Goal: Transaction & Acquisition: Purchase product/service

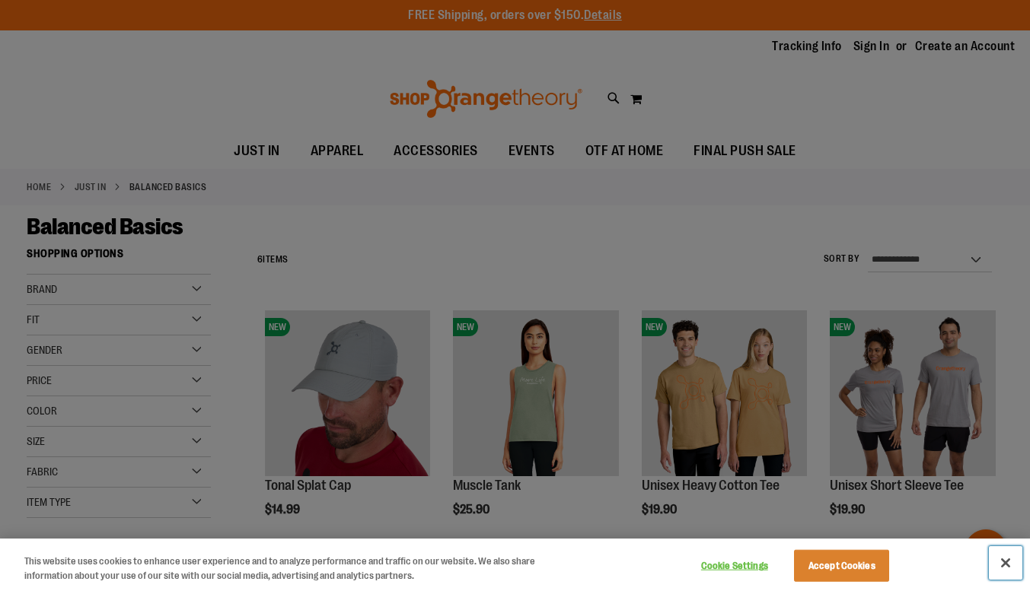
click at [1003, 559] on button "Close" at bounding box center [1005, 562] width 33 height 33
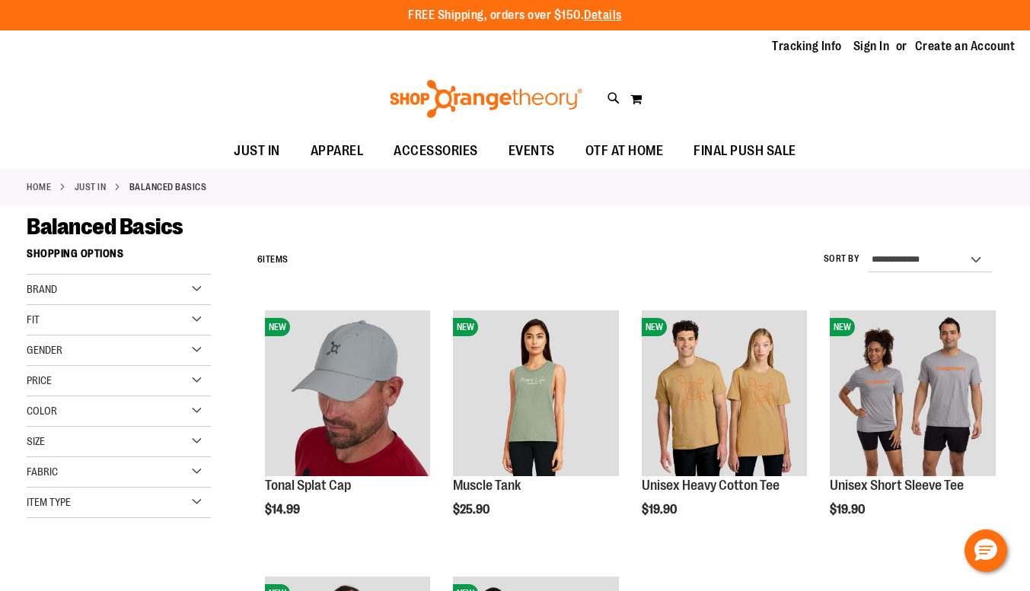
click at [957, 91] on div "Toggle Nav Search Popular Suggestions Advanced Search" at bounding box center [515, 99] width 1030 height 70
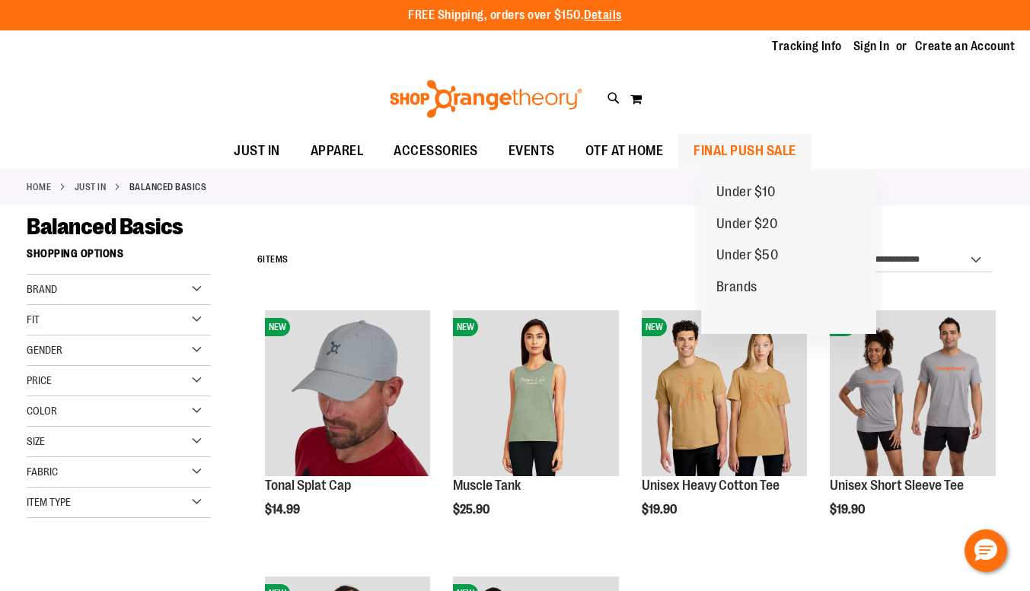
click at [796, 154] on span "FINAL PUSH SALE" at bounding box center [744, 151] width 103 height 34
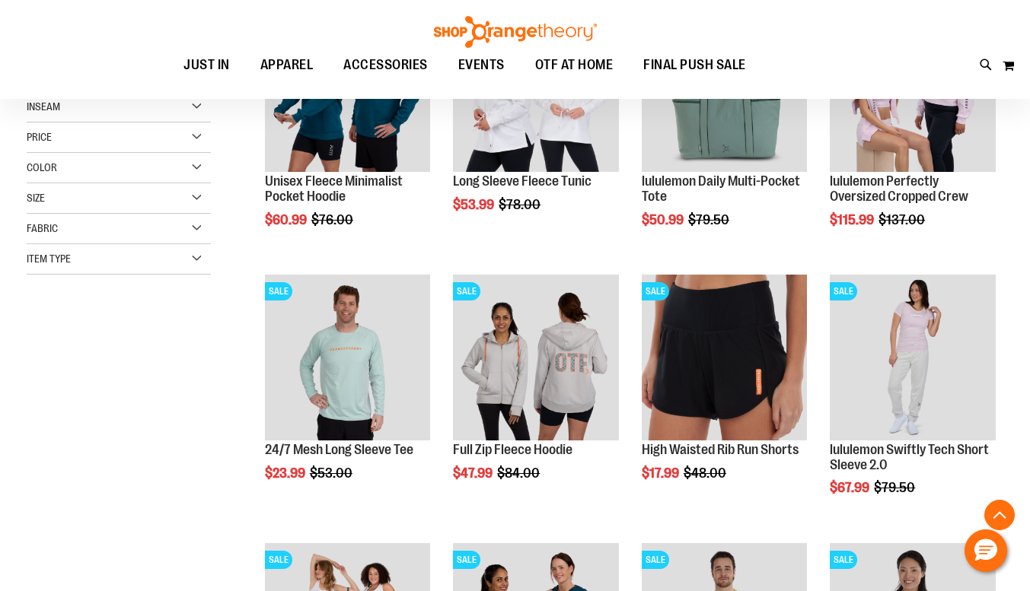
scroll to position [456, 0]
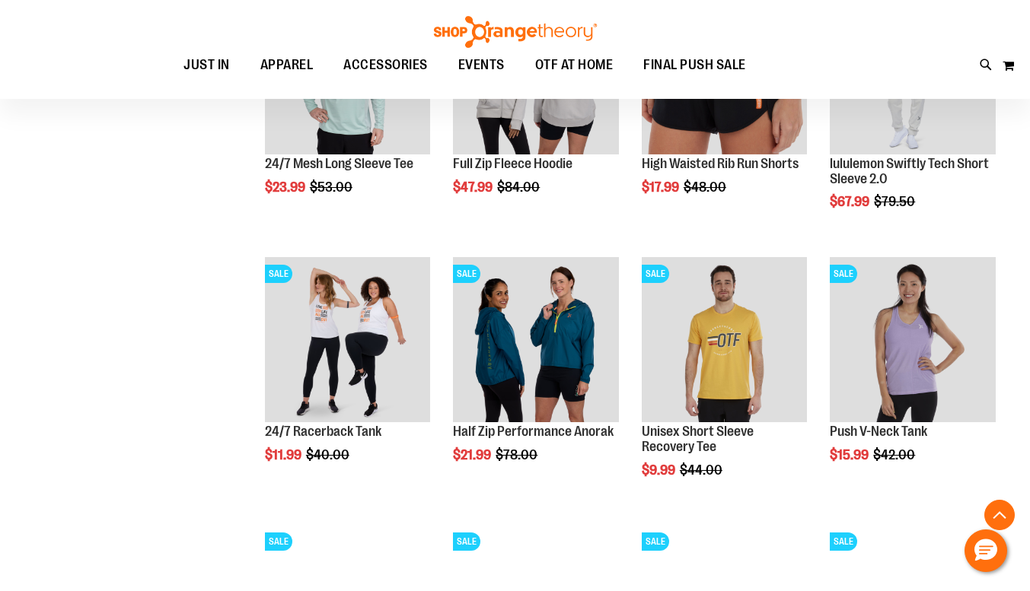
scroll to position [591, 0]
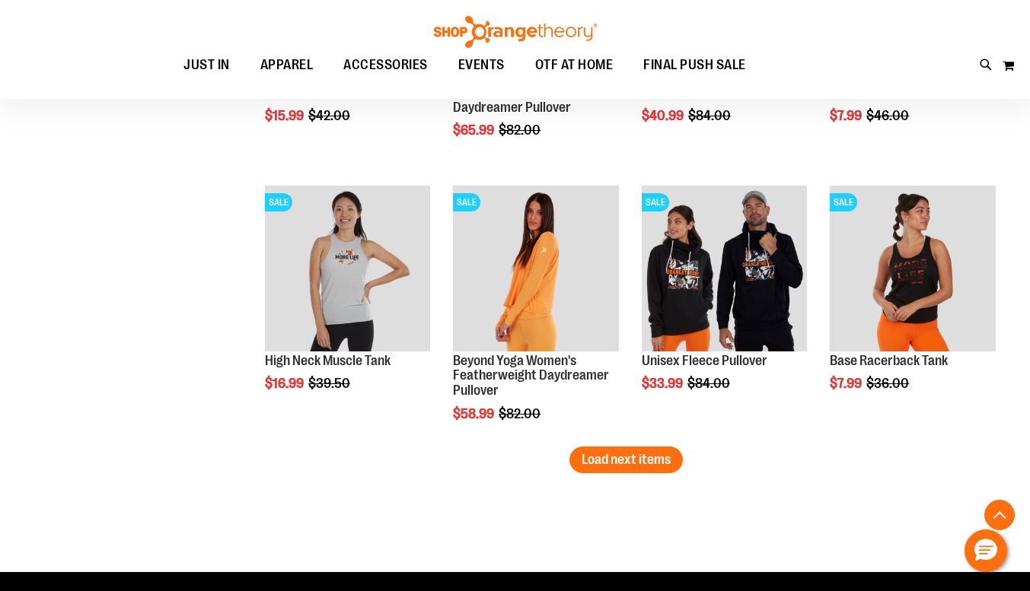
scroll to position [2286, 0]
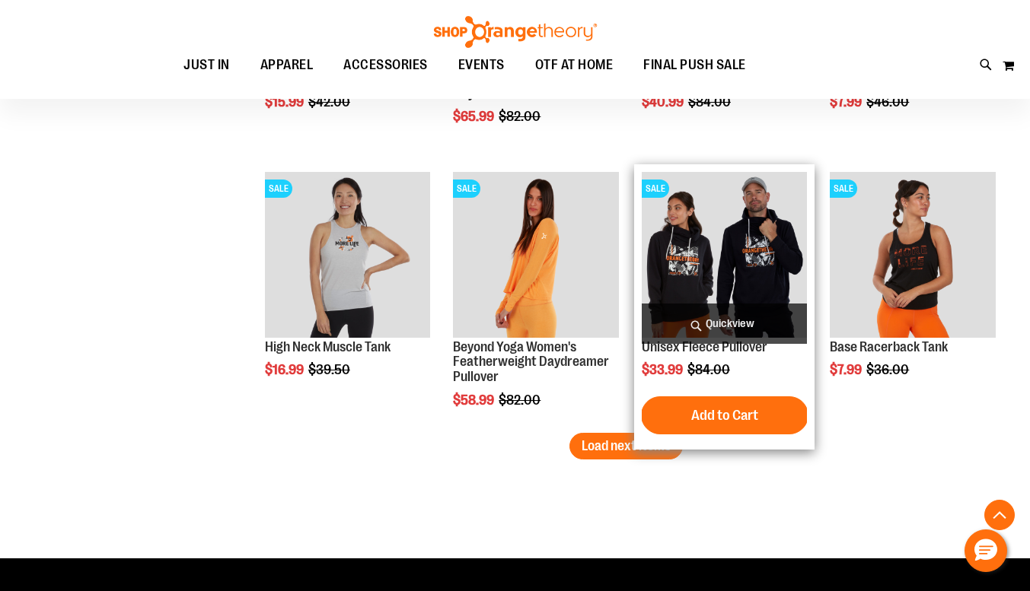
click at [741, 241] on img "product" at bounding box center [725, 255] width 166 height 166
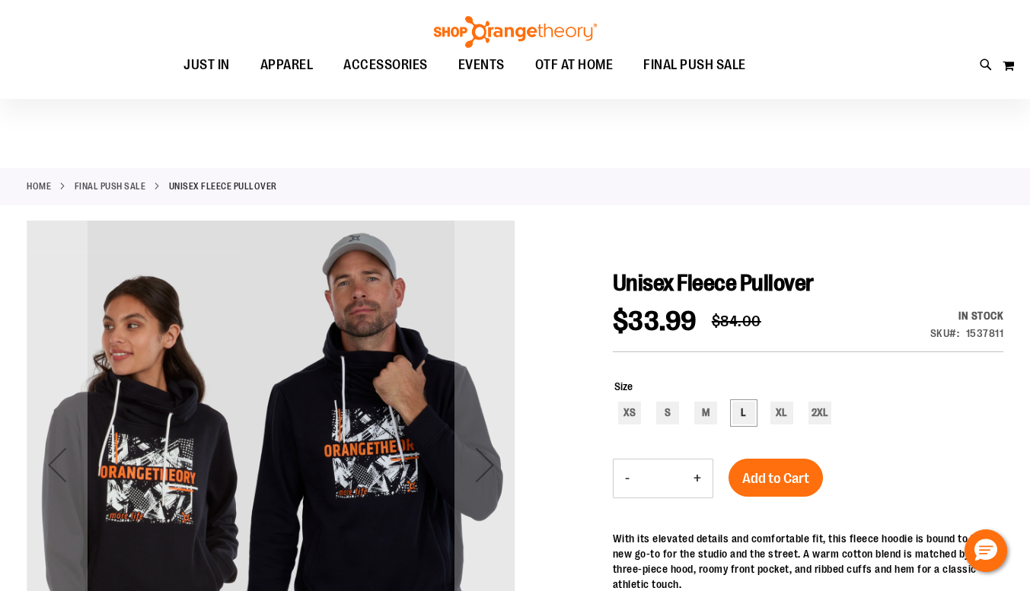
scroll to position [127, 0]
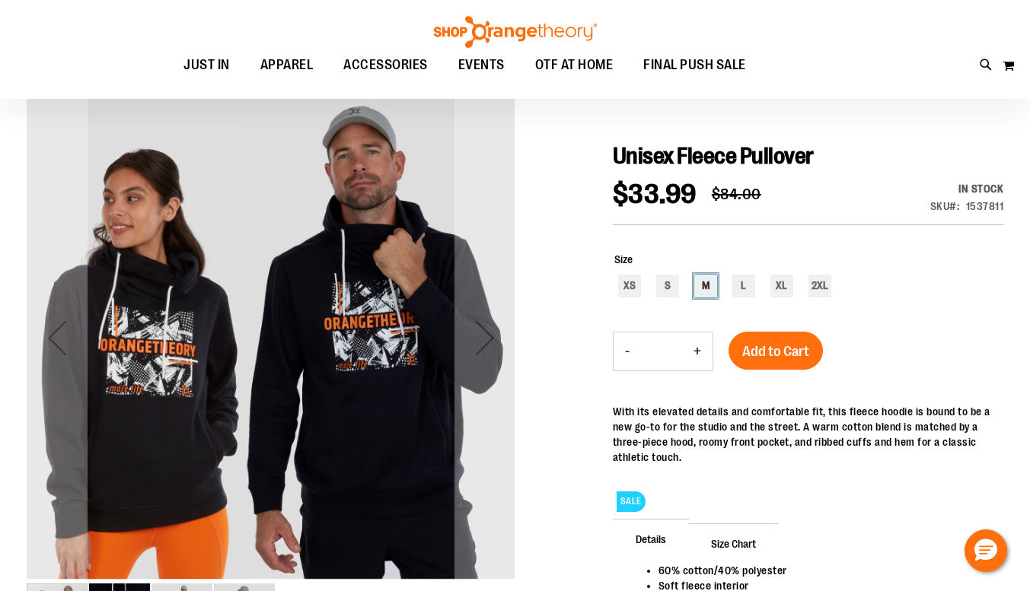
click at [707, 292] on div "M" at bounding box center [705, 286] width 23 height 23
type input "***"
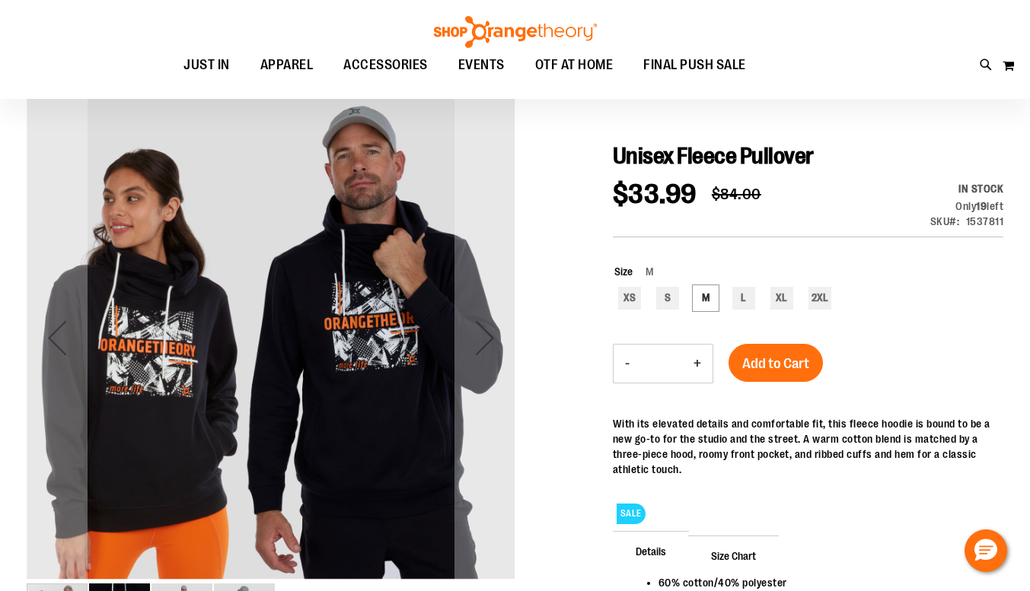
click at [857, 257] on div "Size M XS S M L XL 2XL ***" at bounding box center [808, 289] width 390 height 80
click at [785, 370] on span "Add to Cart" at bounding box center [775, 363] width 67 height 17
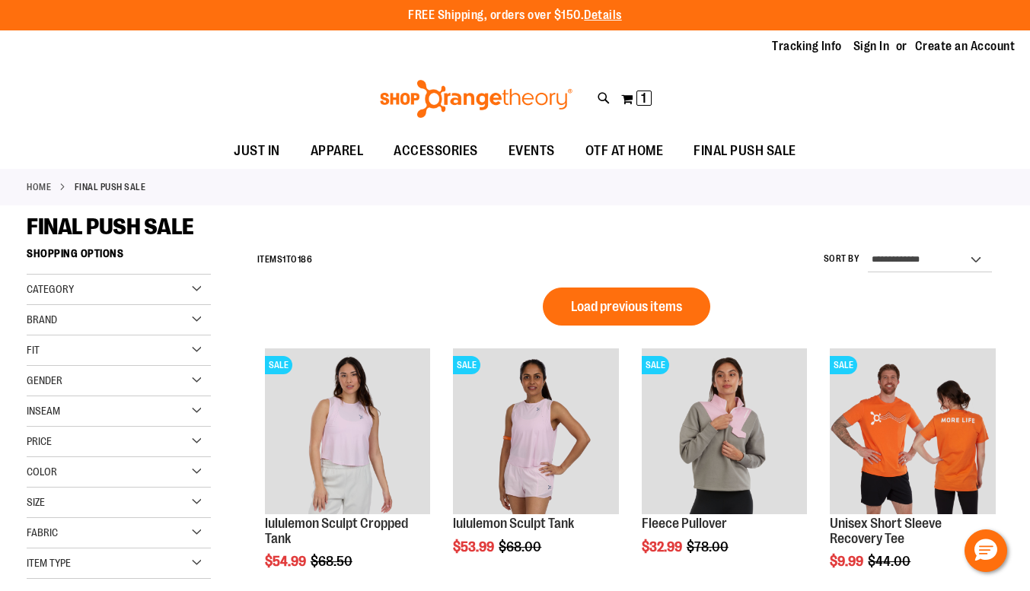
scroll to position [923, 0]
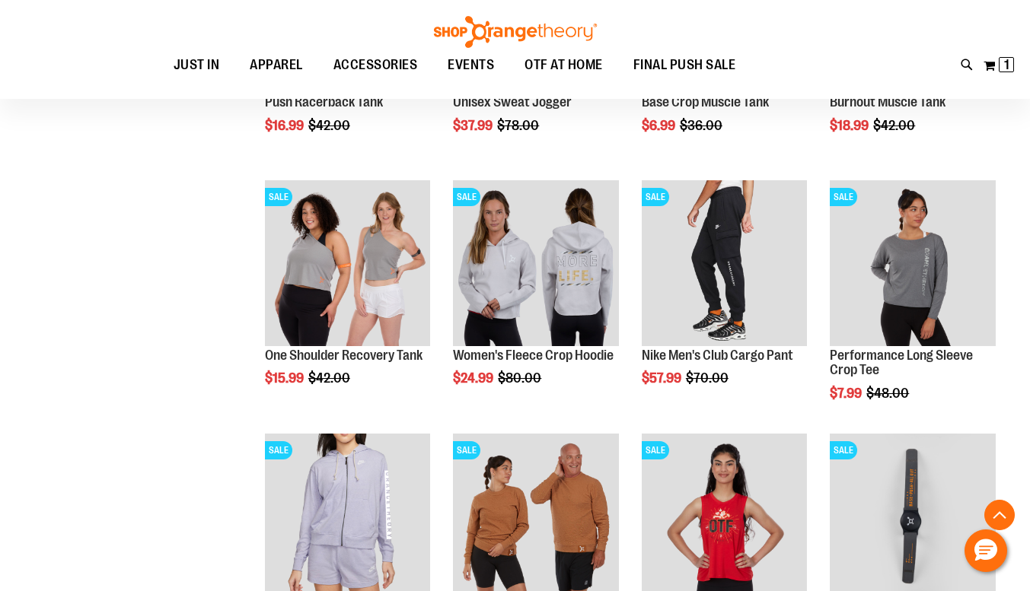
scroll to position [1018, 0]
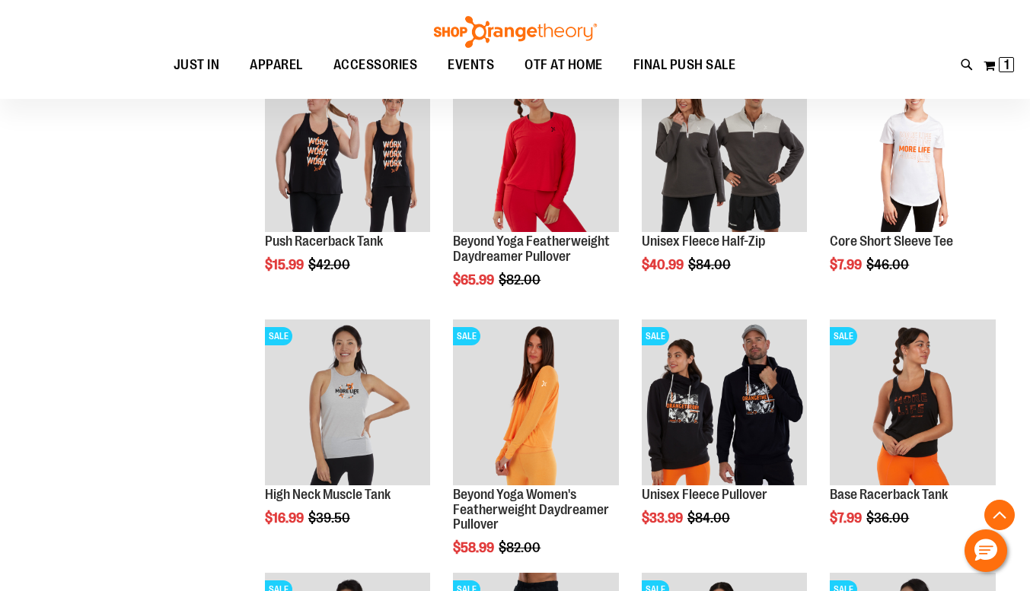
scroll to position [536, 0]
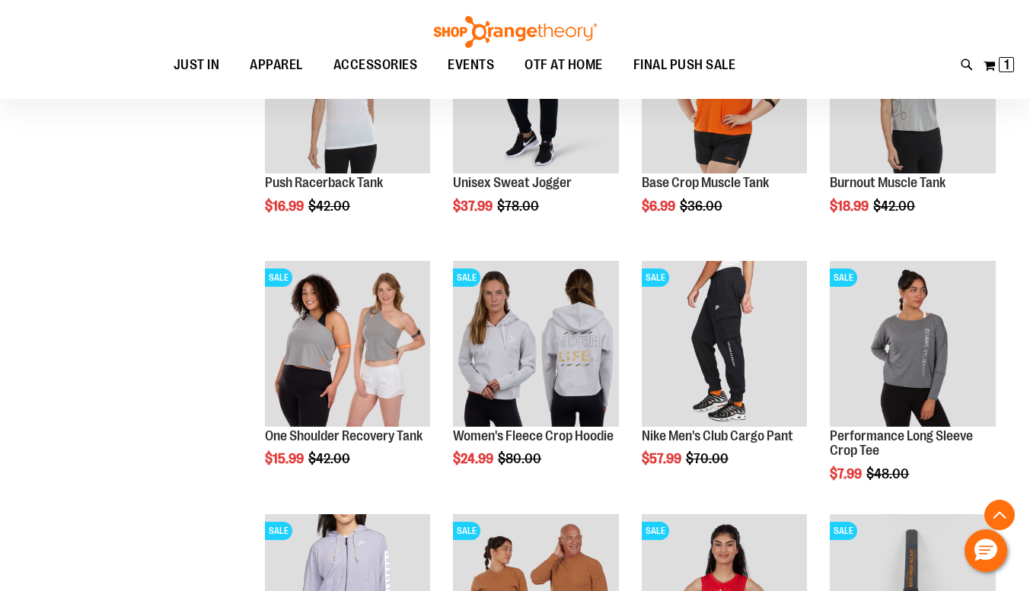
scroll to position [1231, 0]
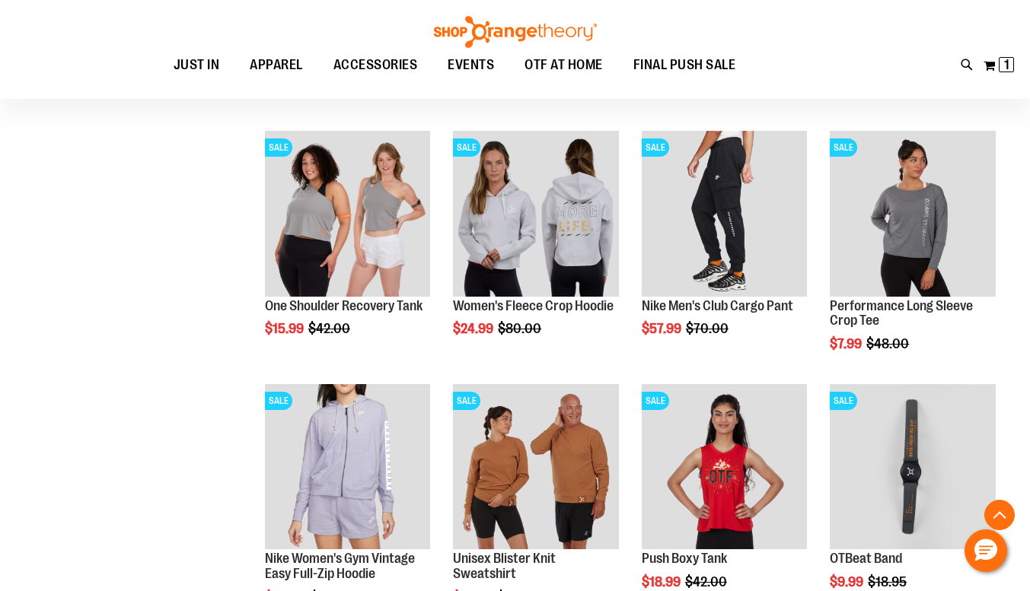
scroll to position [1238, 0]
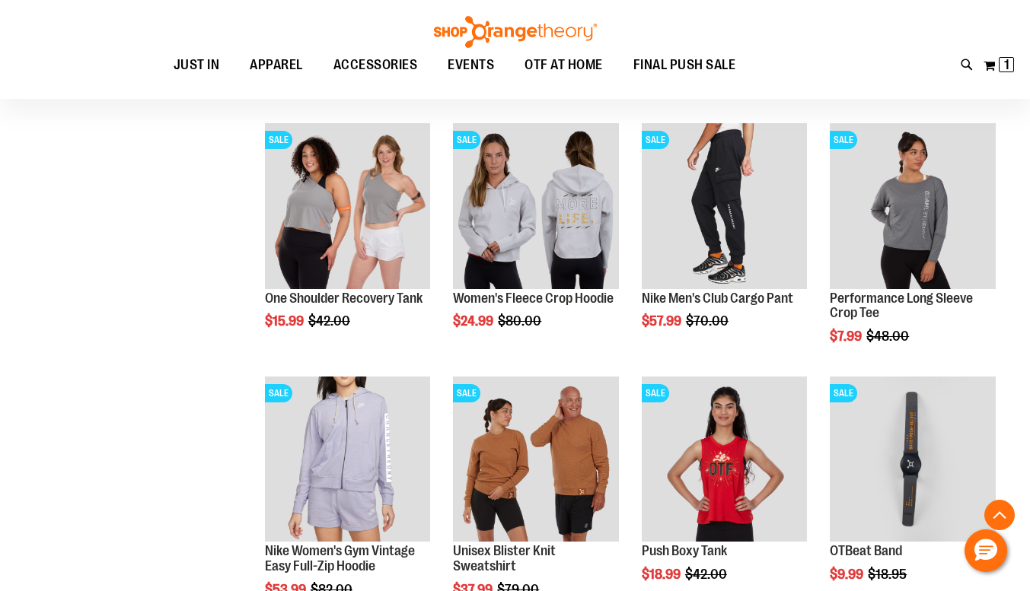
click at [1018, 343] on main "**********" at bounding box center [515, 223] width 1030 height 2515
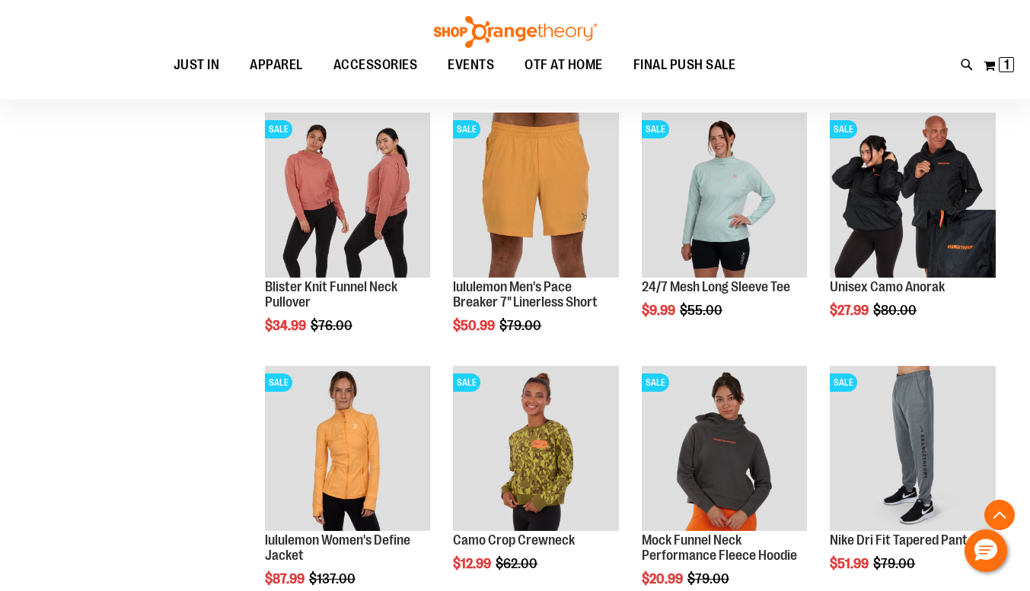
scroll to position [2175, 0]
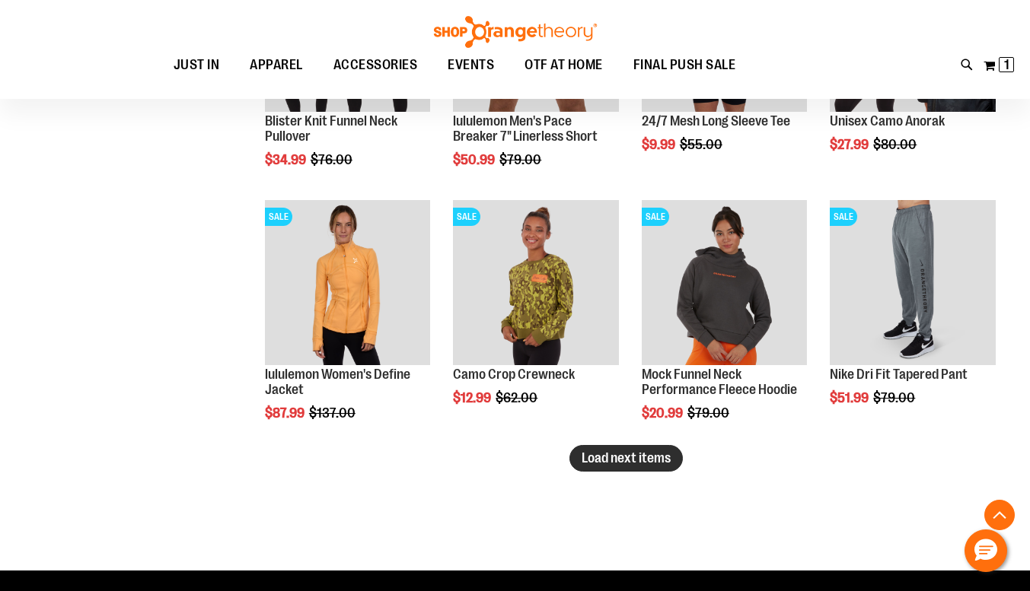
click at [676, 462] on button "Load next items" at bounding box center [625, 458] width 113 height 27
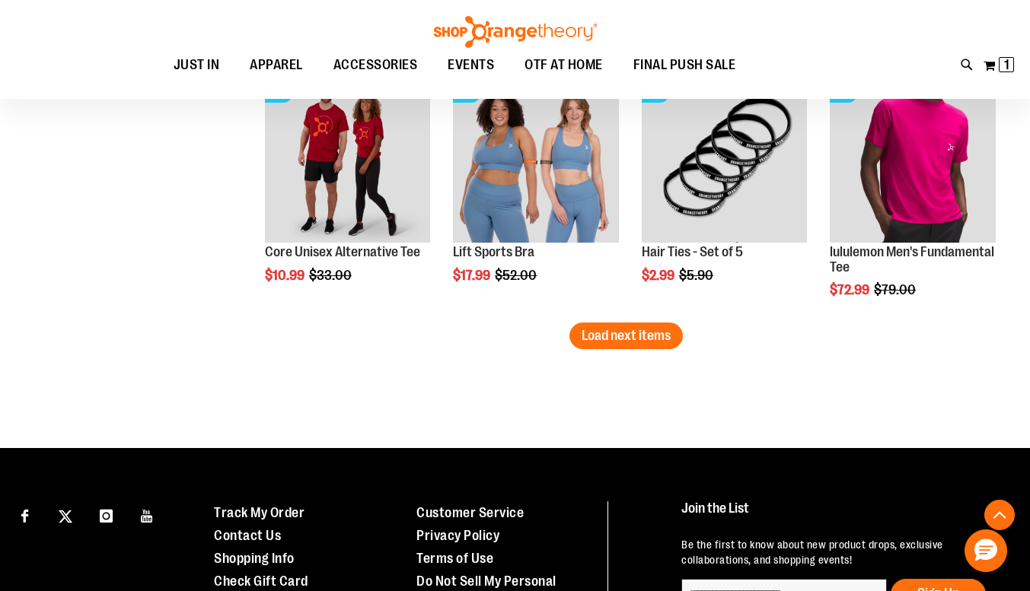
scroll to position [3059, 0]
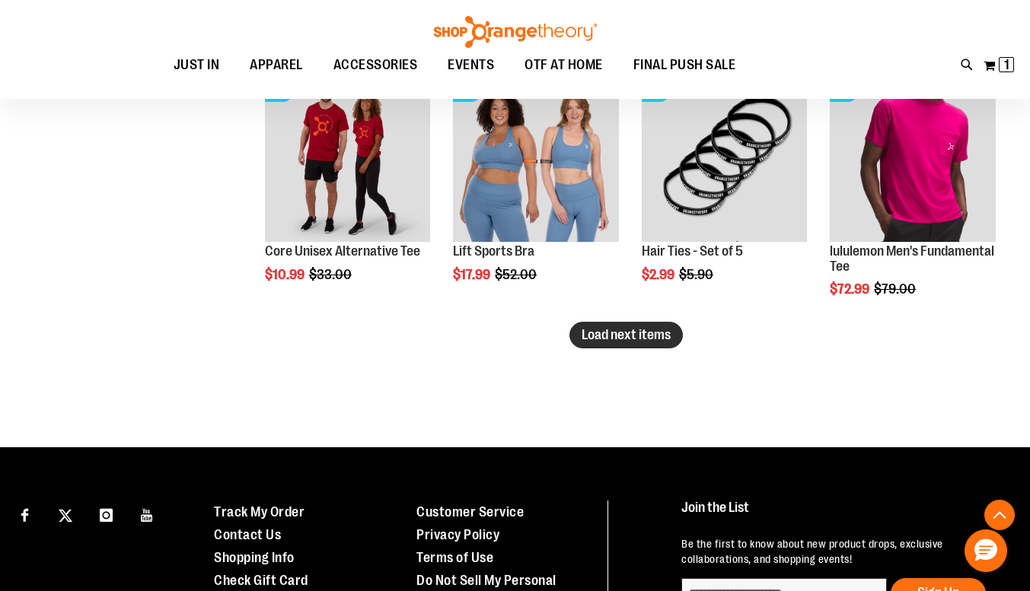
click at [632, 340] on span "Load next items" at bounding box center [625, 334] width 89 height 15
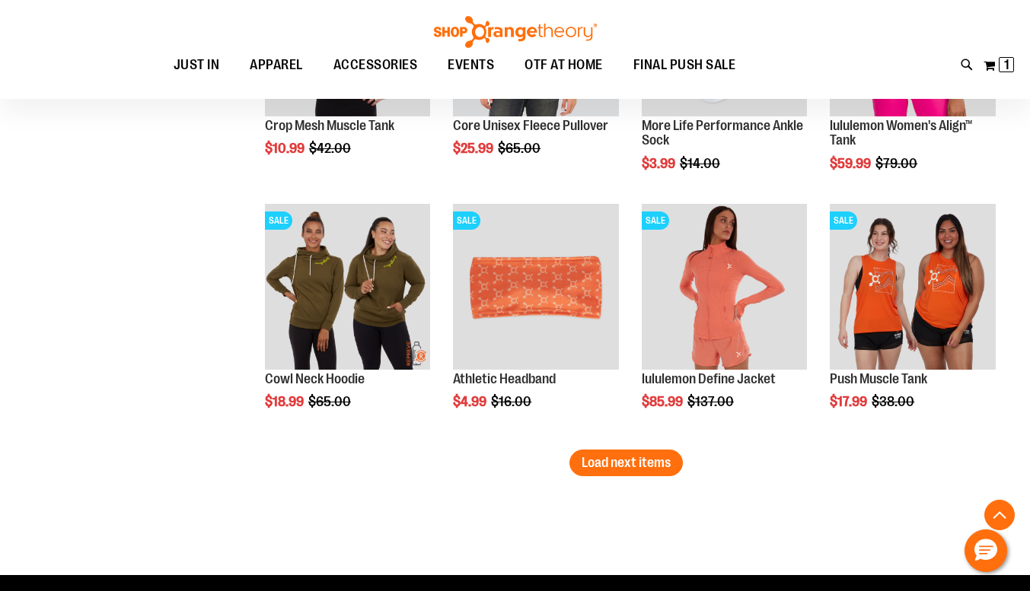
scroll to position [3697, 0]
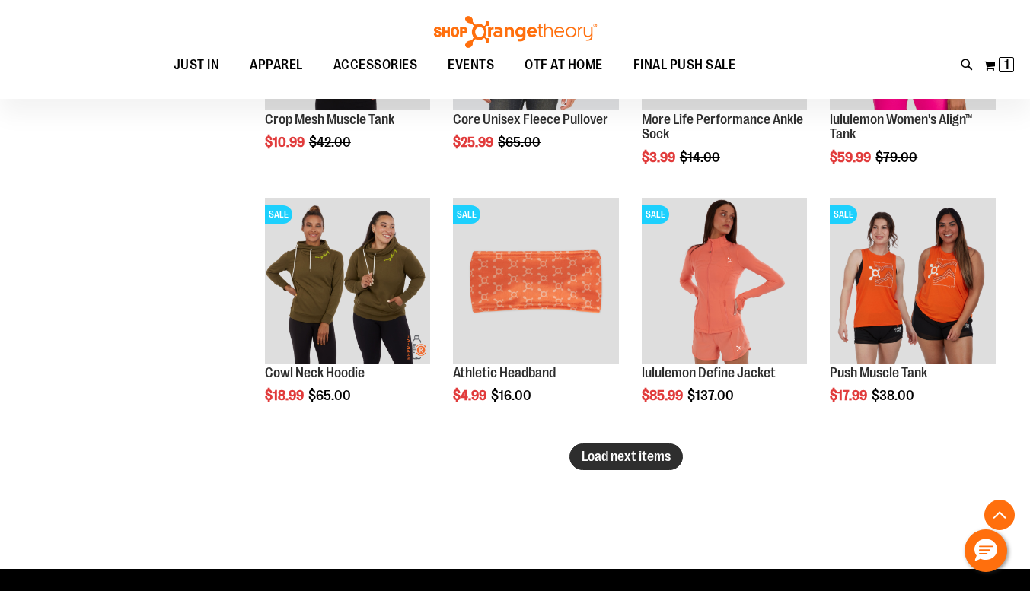
click at [586, 465] on button "Load next items" at bounding box center [625, 457] width 113 height 27
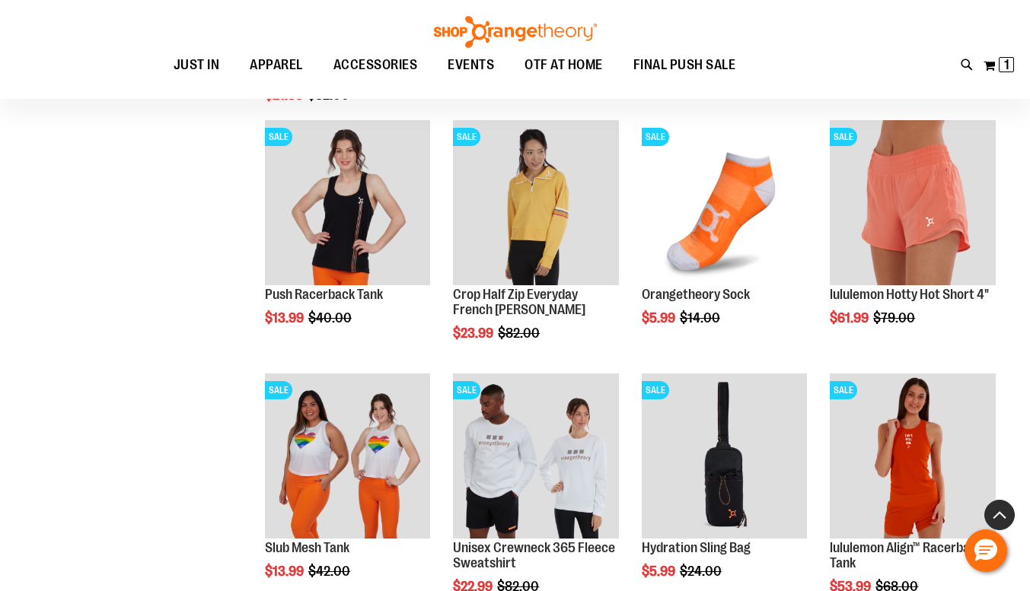
scroll to position [4471, 0]
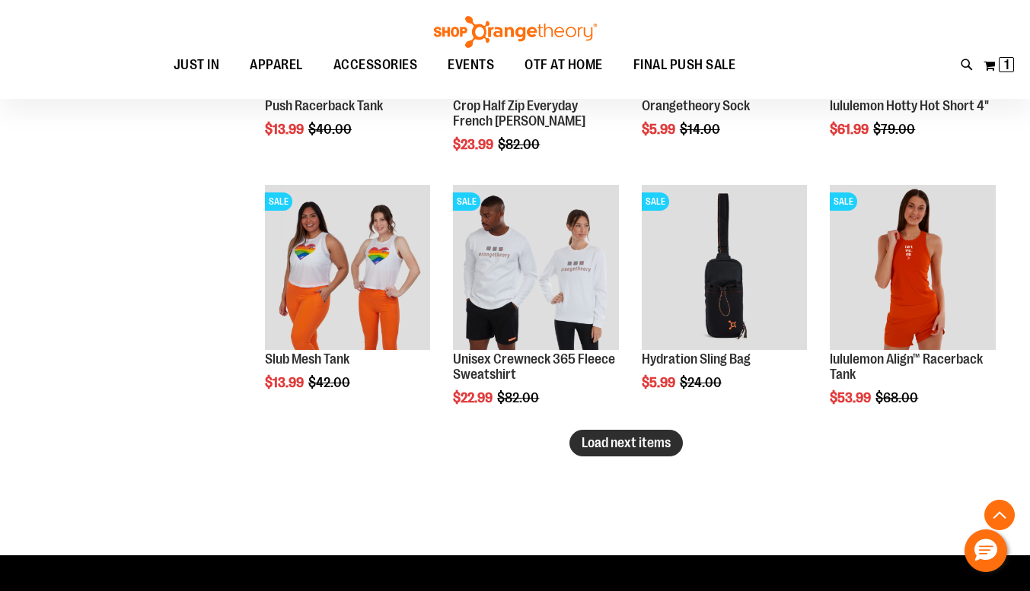
click at [642, 442] on span "Load next items" at bounding box center [625, 442] width 89 height 15
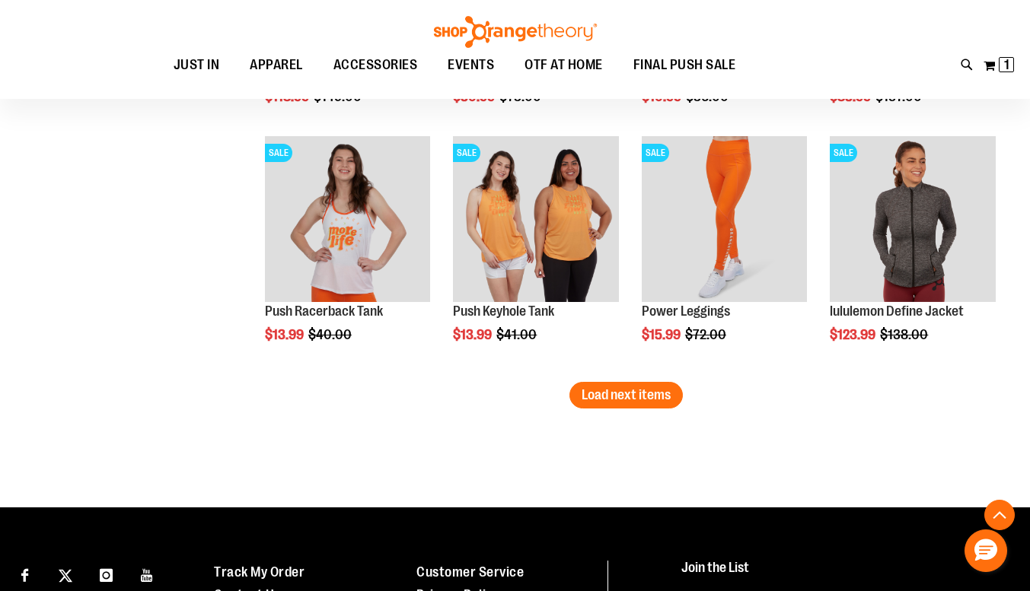
scroll to position [5281, 0]
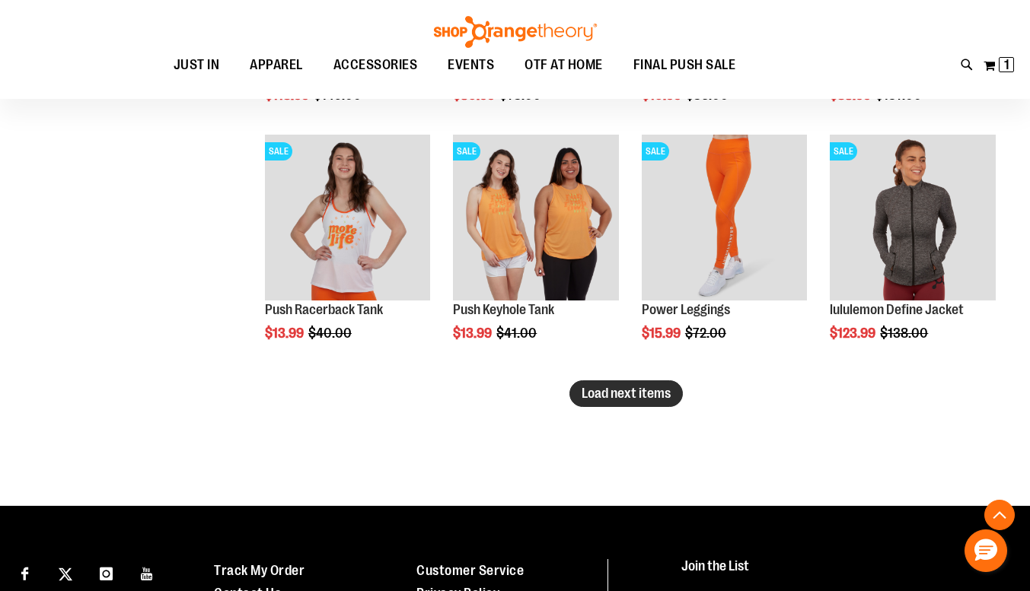
click at [616, 384] on button "Load next items" at bounding box center [625, 394] width 113 height 27
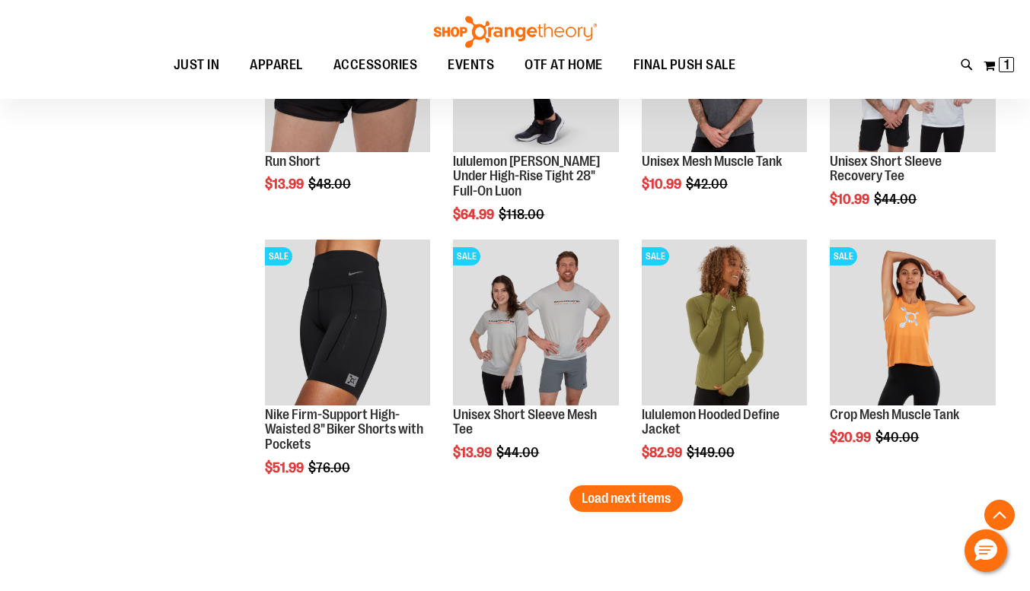
scroll to position [5938, 0]
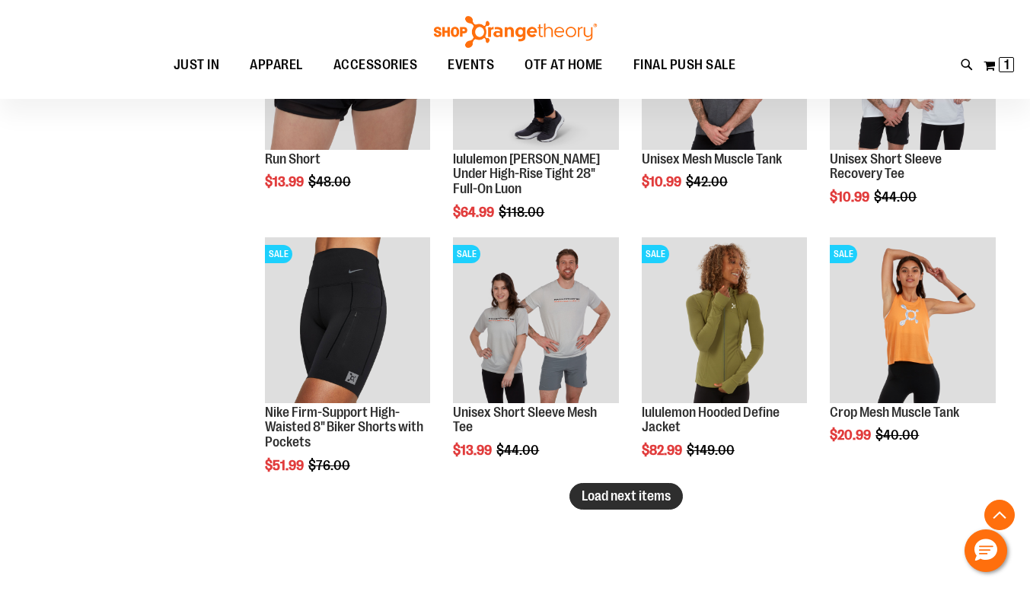
click at [596, 502] on span "Load next items" at bounding box center [625, 496] width 89 height 15
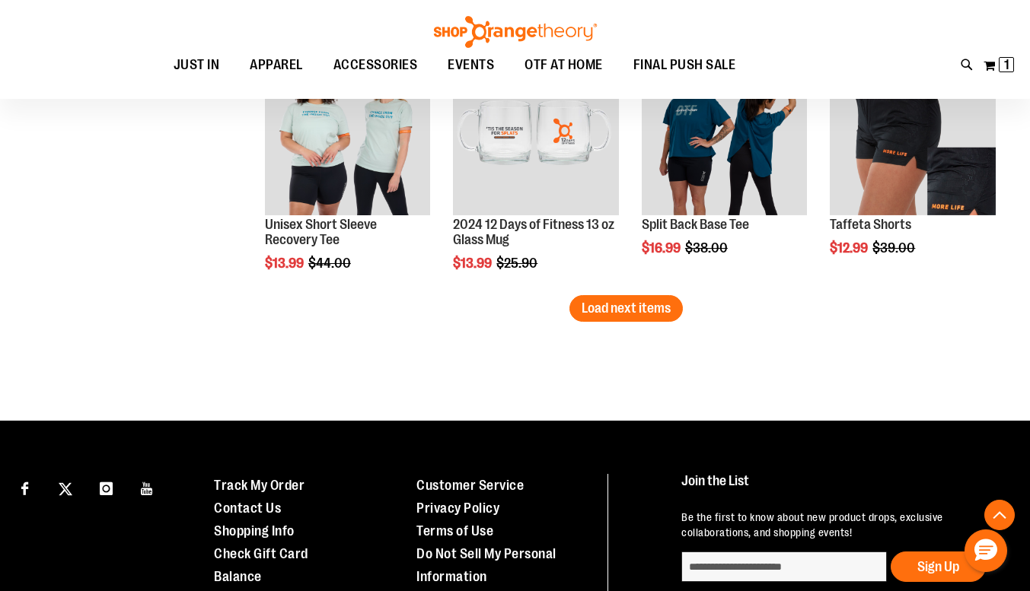
scroll to position [6886, 0]
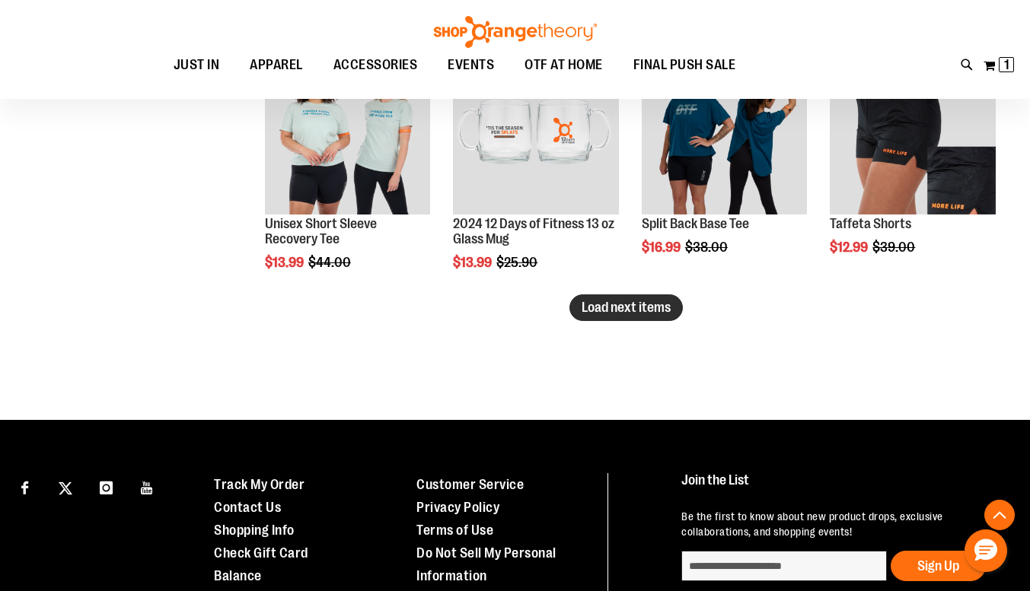
click at [612, 305] on span "Load next items" at bounding box center [625, 307] width 89 height 15
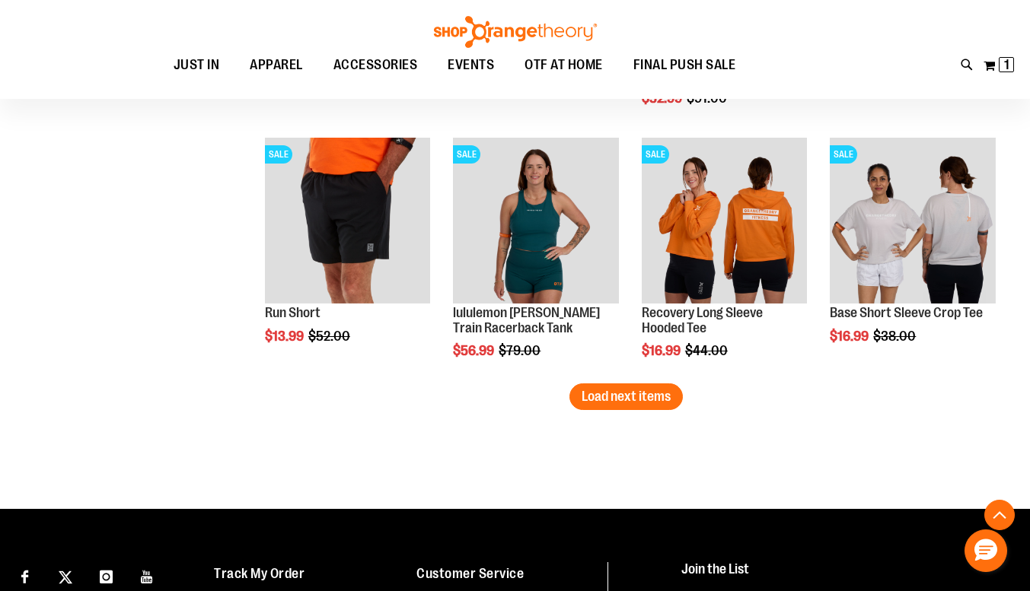
scroll to position [7572, 0]
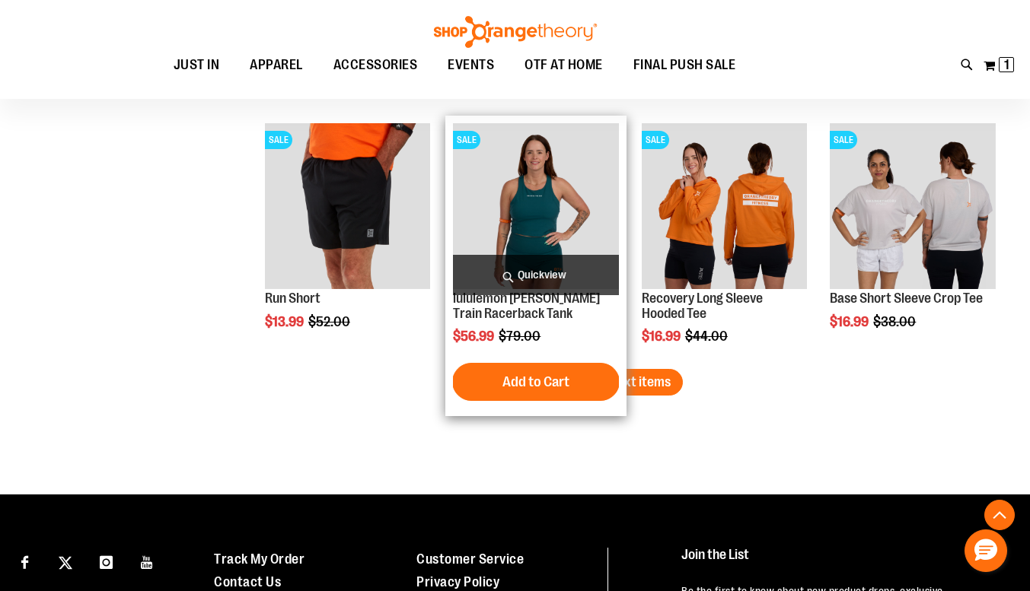
click at [615, 368] on form "Add to Cart" at bounding box center [535, 382] width 167 height 38
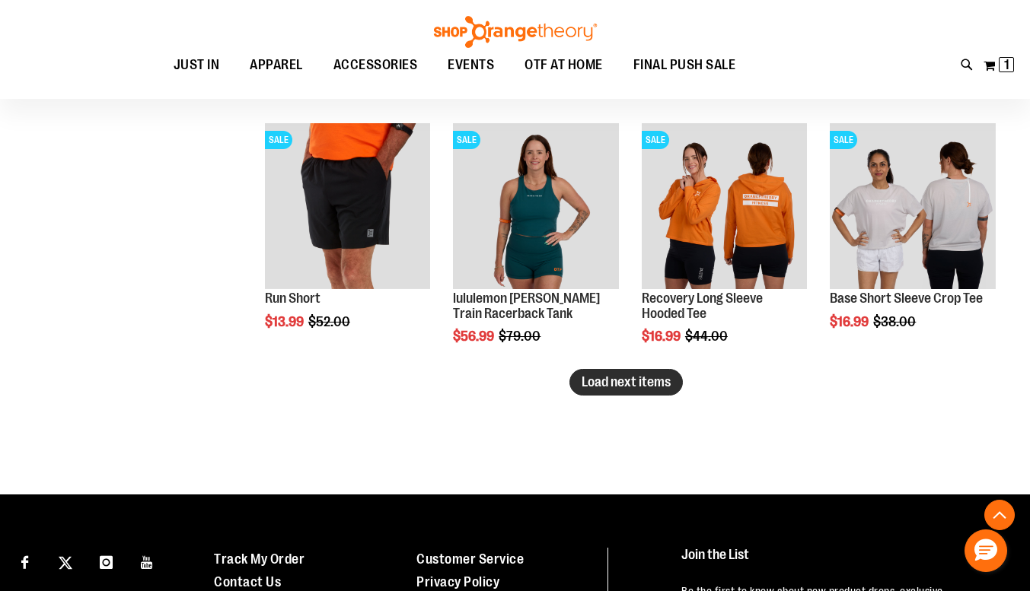
click at [639, 391] on button "Load next items" at bounding box center [625, 382] width 113 height 27
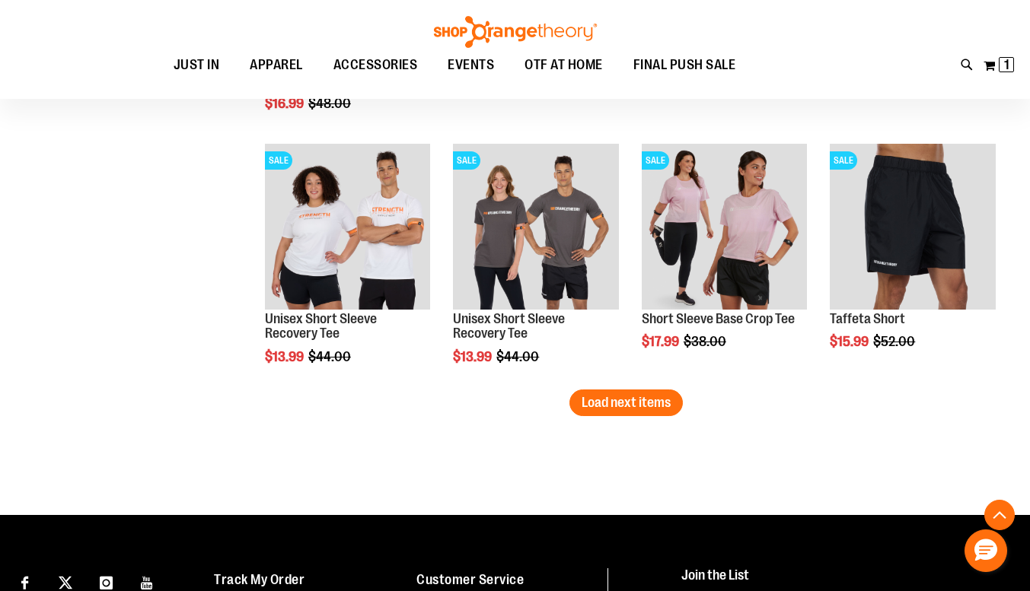
scroll to position [8313, 0]
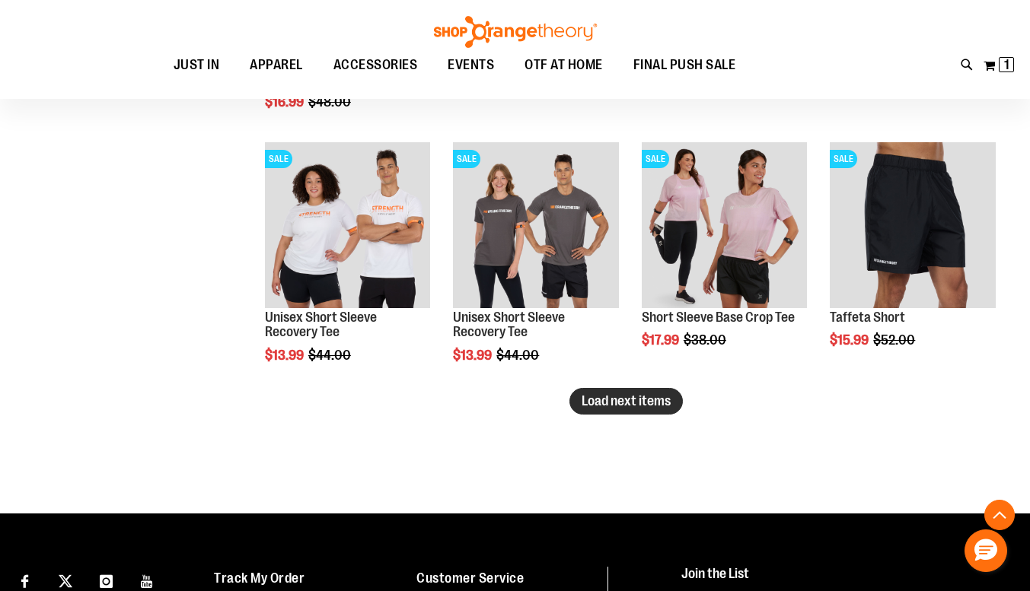
click at [620, 403] on span "Load next items" at bounding box center [625, 400] width 89 height 15
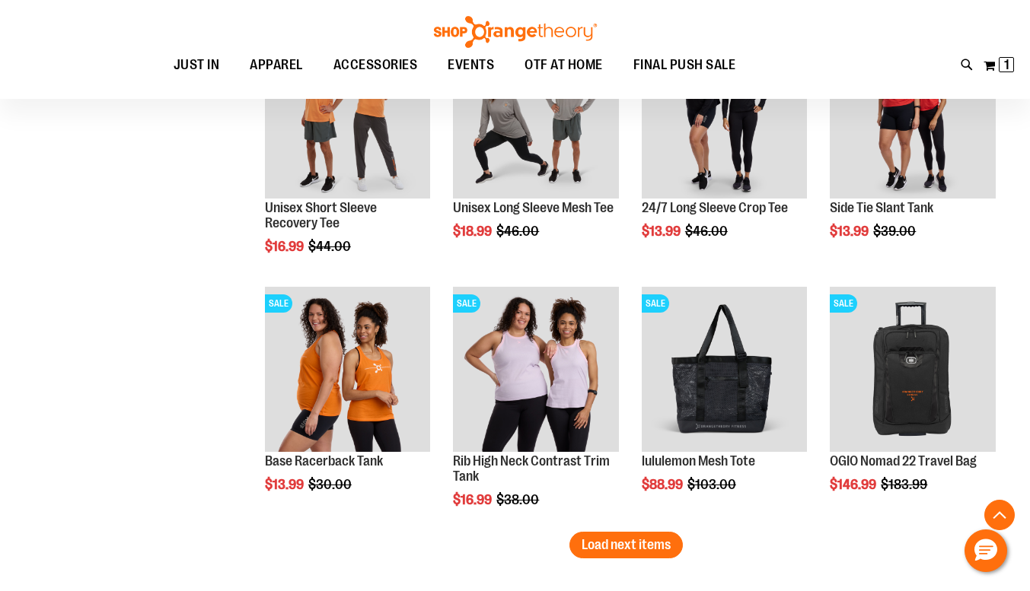
scroll to position [9064, 0]
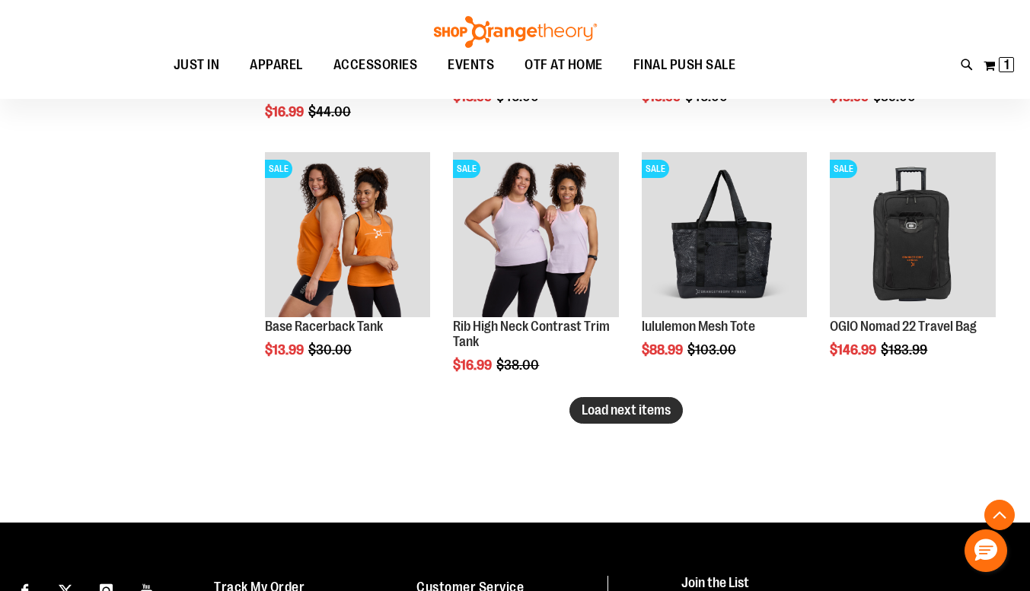
drag, startPoint x: 603, startPoint y: 416, endPoint x: 670, endPoint y: 418, distance: 67.0
click at [670, 418] on span "Load next items" at bounding box center [625, 410] width 89 height 15
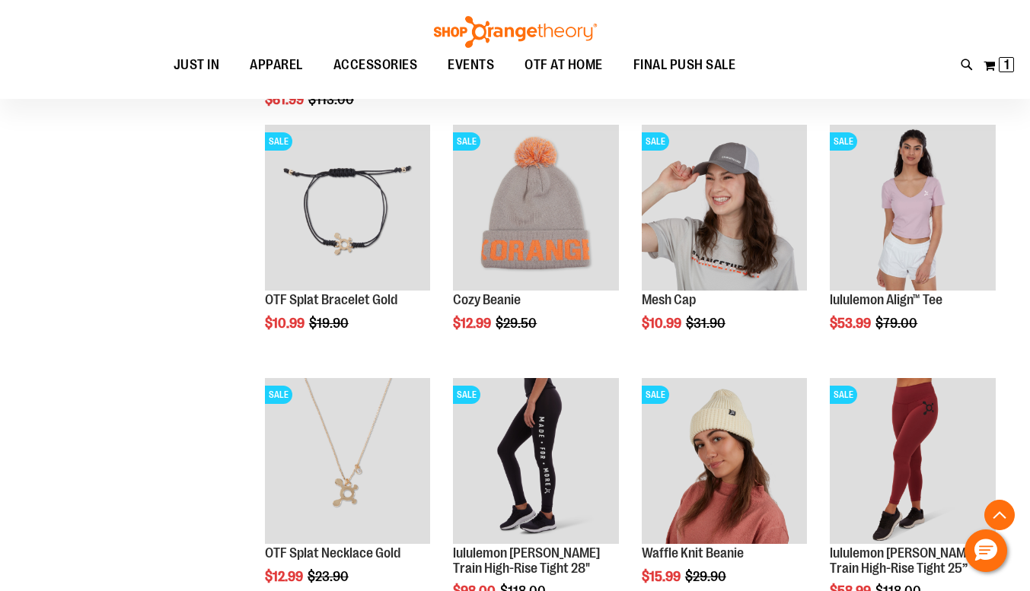
scroll to position [9705, 0]
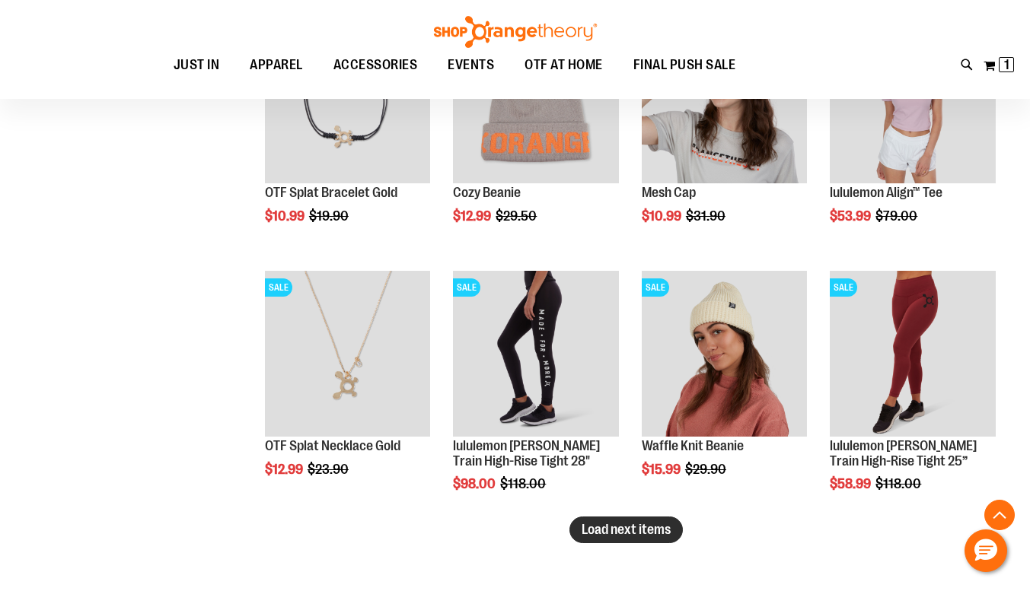
click at [613, 534] on span "Load next items" at bounding box center [625, 529] width 89 height 15
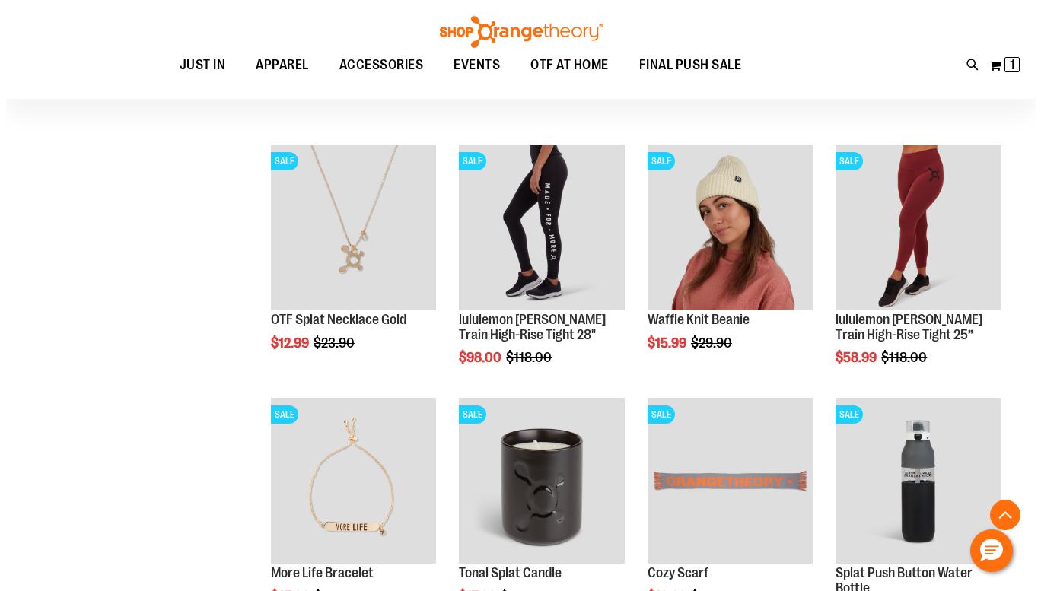
scroll to position [9825, 0]
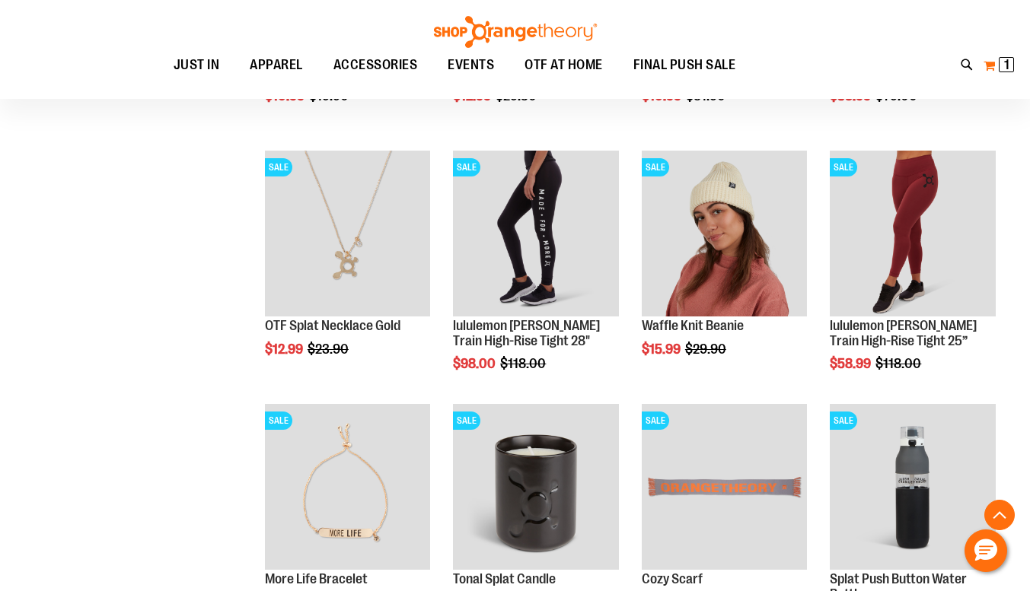
click at [983, 67] on button "My Cart 1 1 items" at bounding box center [999, 65] width 32 height 24
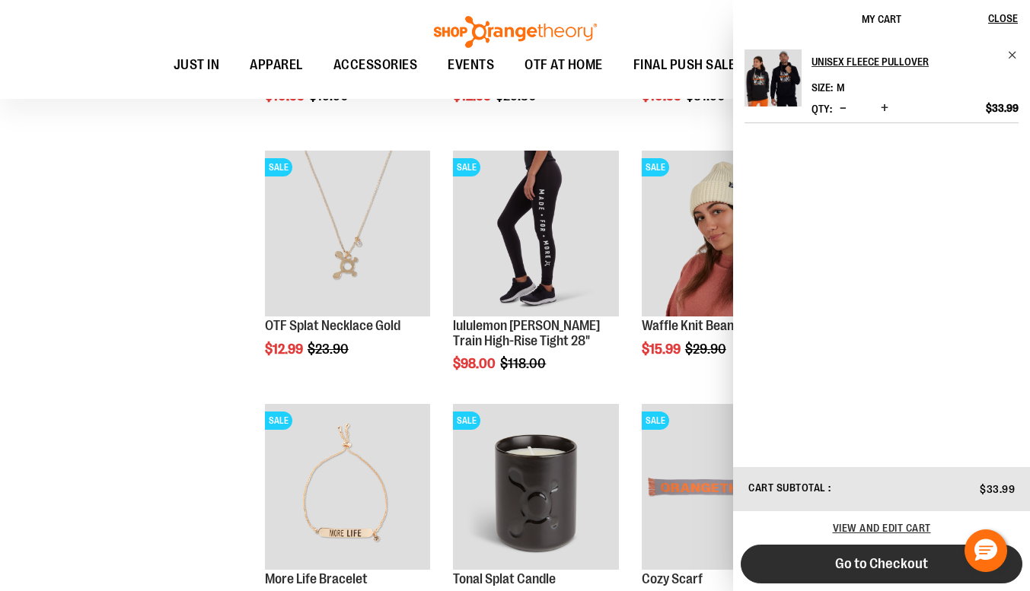
click at [870, 561] on span "Go to Checkout" at bounding box center [881, 564] width 93 height 17
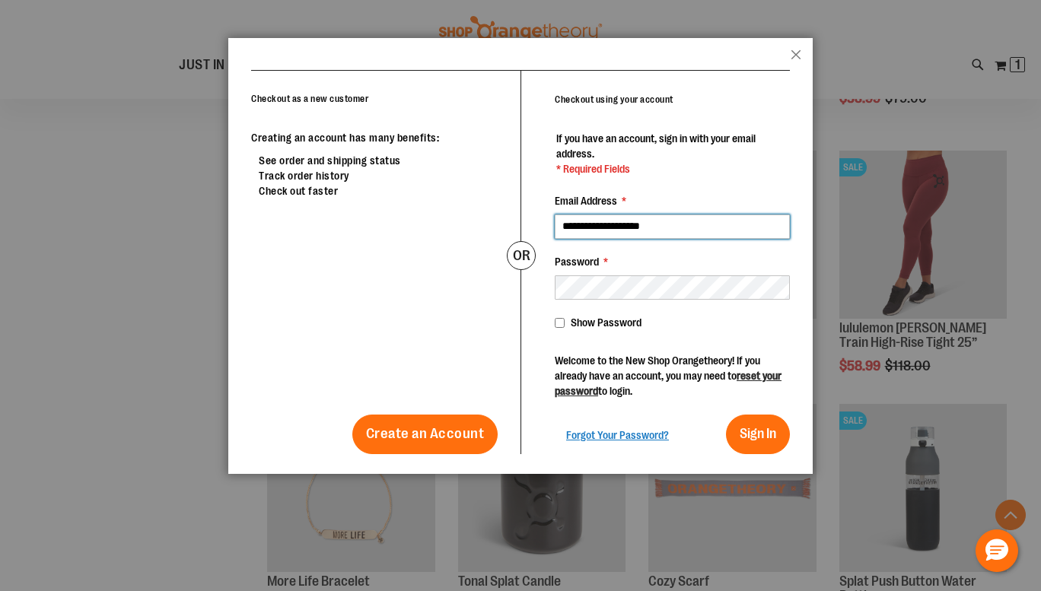
type input "**********"
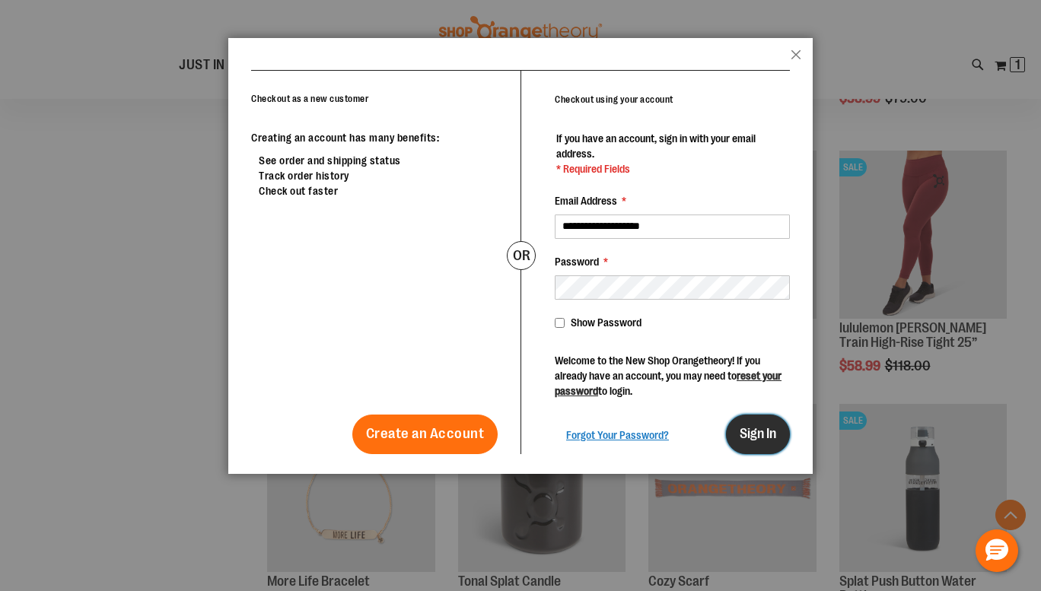
click at [757, 431] on span "Sign In" at bounding box center [758, 433] width 37 height 15
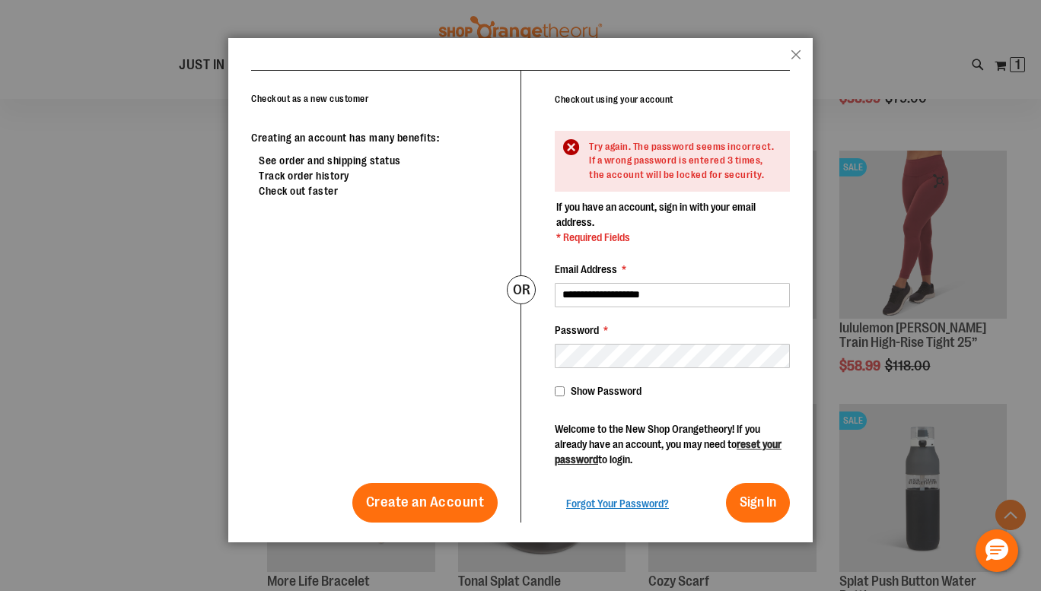
click at [733, 357] on div "Password *" at bounding box center [672, 346] width 235 height 46
click at [726, 483] on button "Sign In" at bounding box center [758, 503] width 64 height 40
click at [633, 510] on span "Forgot Your Password?" at bounding box center [617, 504] width 103 height 12
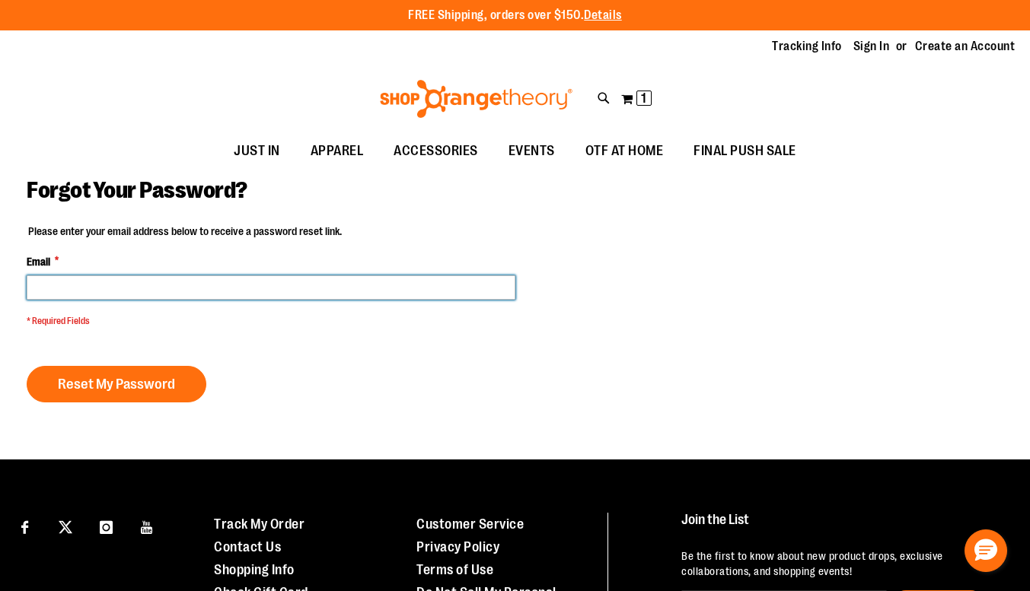
click at [427, 278] on input "Email *" at bounding box center [271, 288] width 489 height 24
type input "**********"
